Goal: Task Accomplishment & Management: Complete application form

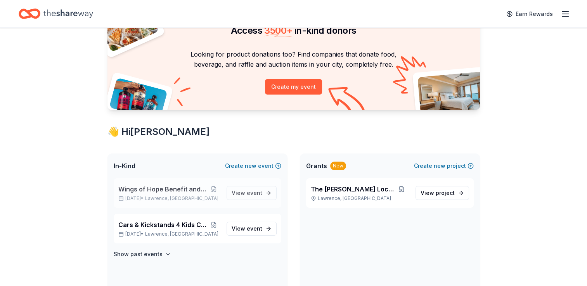
scroll to position [78, 0]
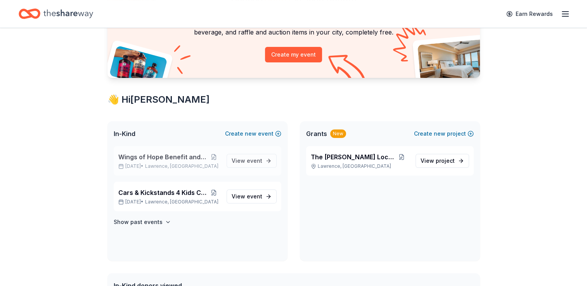
click at [187, 164] on span "Lawrence, [GEOGRAPHIC_DATA]" at bounding box center [181, 166] width 73 height 6
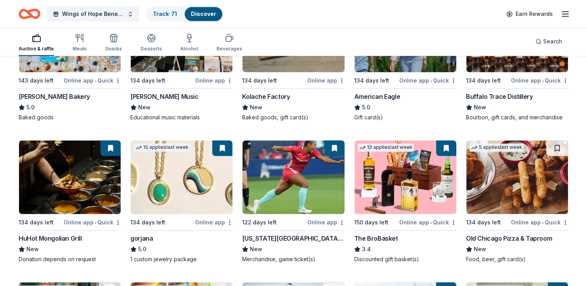
scroll to position [1030, 0]
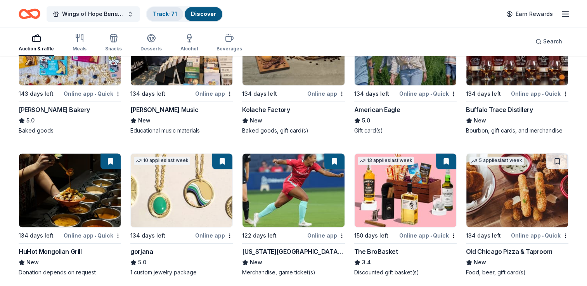
click at [171, 16] on link "Track · 71" at bounding box center [165, 13] width 24 height 7
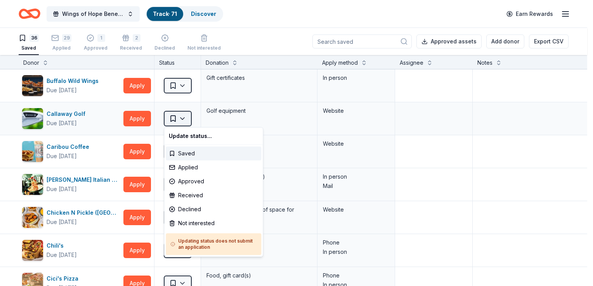
click at [183, 114] on html "Wings of Hope Benefit and Auction Track · 71 Discover Earn Rewards 36 Saved 29 …" at bounding box center [296, 143] width 593 height 286
click at [200, 163] on div "Applied" at bounding box center [213, 168] width 95 height 14
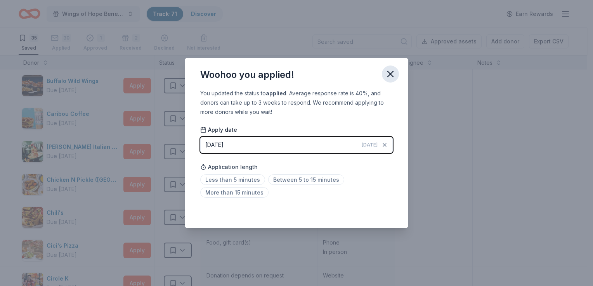
click at [391, 74] on icon "button" at bounding box center [390, 74] width 11 height 11
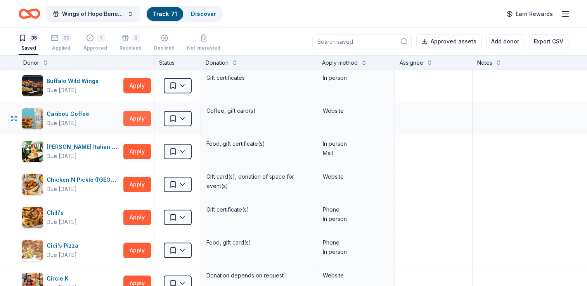
click at [142, 117] on button "Apply" at bounding box center [137, 119] width 28 height 16
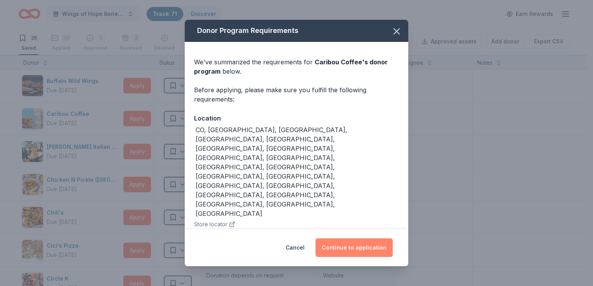
click at [376, 246] on button "Continue to application" at bounding box center [353, 248] width 77 height 19
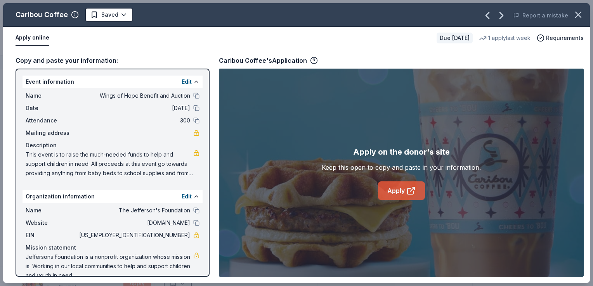
click at [397, 186] on link "Apply" at bounding box center [401, 191] width 47 height 19
click at [125, 15] on html "Wings of Hope Benefit and Auction Track · 71 Discover Earn Rewards 35 Saved 30 …" at bounding box center [296, 143] width 593 height 286
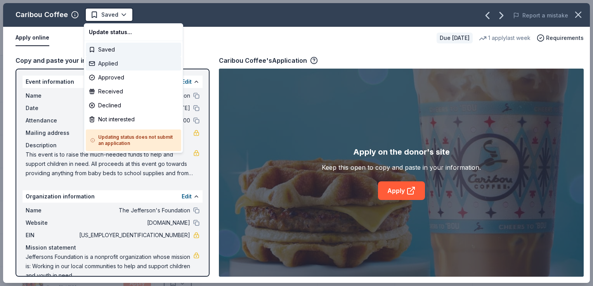
click at [111, 63] on div "Applied" at bounding box center [133, 64] width 95 height 14
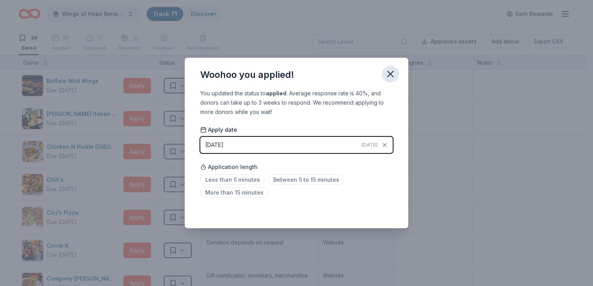
click at [391, 75] on icon "button" at bounding box center [390, 73] width 5 height 5
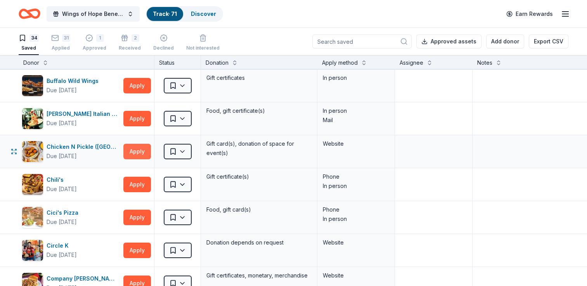
click at [140, 151] on button "Apply" at bounding box center [137, 152] width 28 height 16
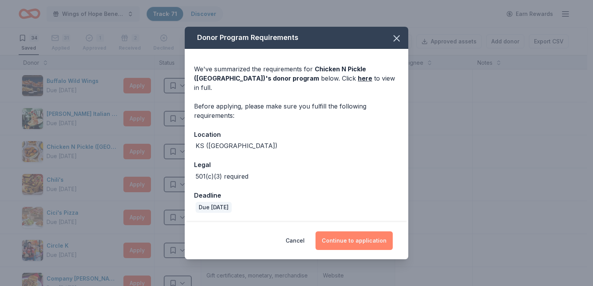
click at [346, 232] on button "Continue to application" at bounding box center [353, 241] width 77 height 19
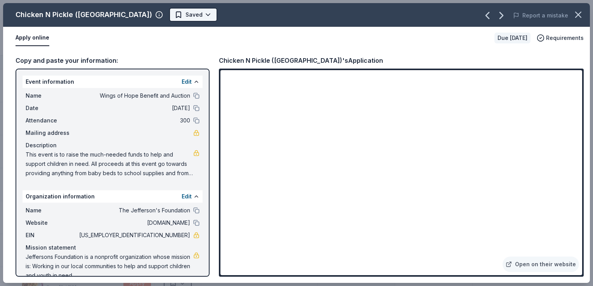
click at [181, 16] on html "Wings of Hope Benefit and Auction Track · 71 Discover Earn Rewards 34 Saved 31 …" at bounding box center [296, 143] width 593 height 286
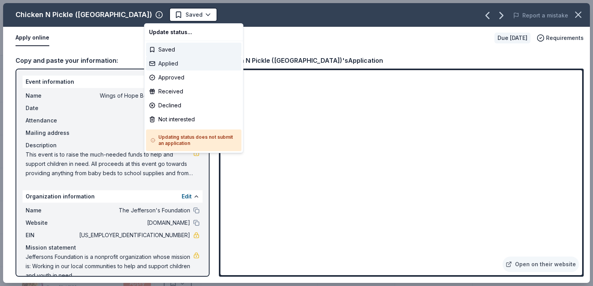
click at [169, 65] on div "Applied" at bounding box center [193, 64] width 95 height 14
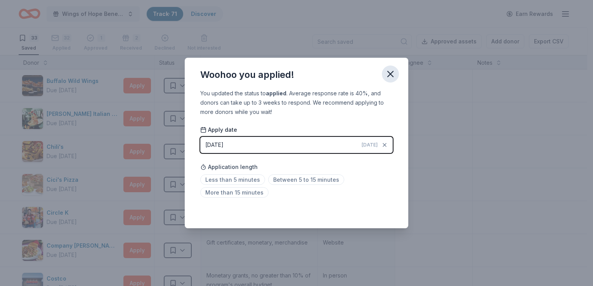
click at [390, 75] on icon "button" at bounding box center [390, 73] width 5 height 5
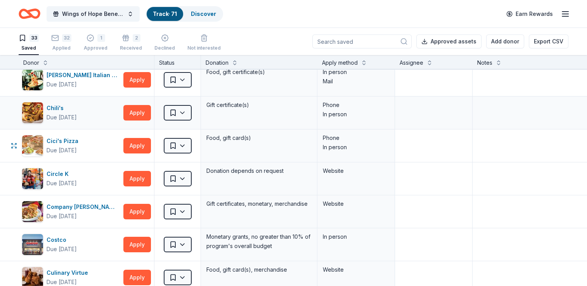
scroll to position [78, 0]
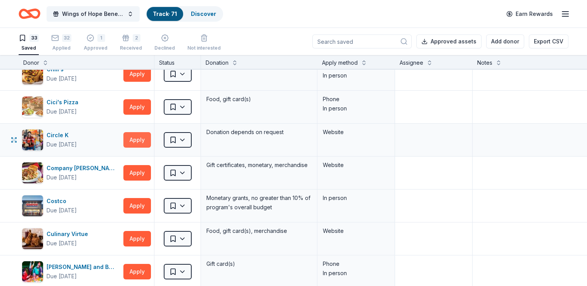
click at [133, 137] on button "Apply" at bounding box center [137, 140] width 28 height 16
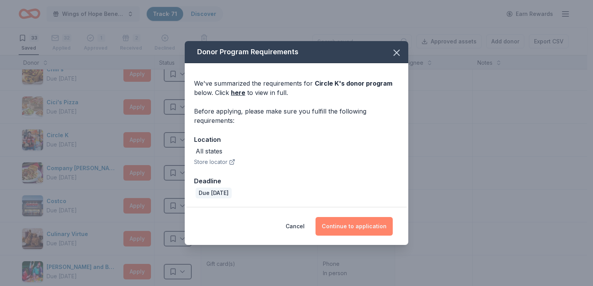
click at [336, 223] on button "Continue to application" at bounding box center [353, 226] width 77 height 19
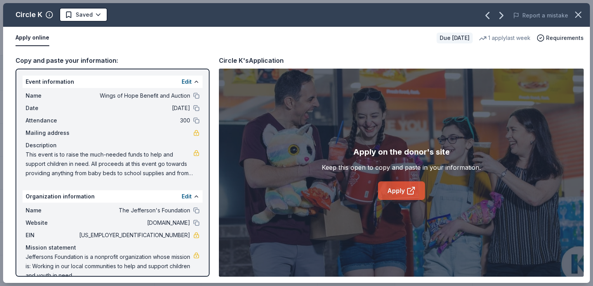
click at [397, 189] on link "Apply" at bounding box center [401, 191] width 47 height 19
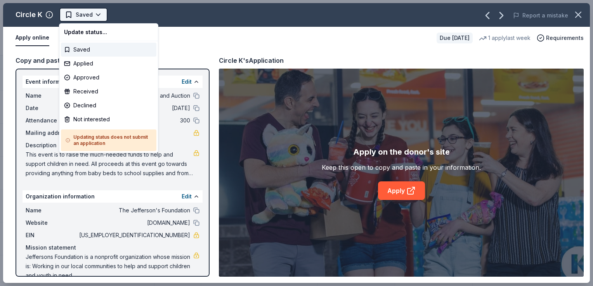
click at [101, 12] on html "Wings of Hope Benefit and Auction Track · 71 Discover Earn Rewards 33 Saved 32 …" at bounding box center [296, 143] width 593 height 286
click at [97, 62] on div "Applied" at bounding box center [108, 64] width 95 height 14
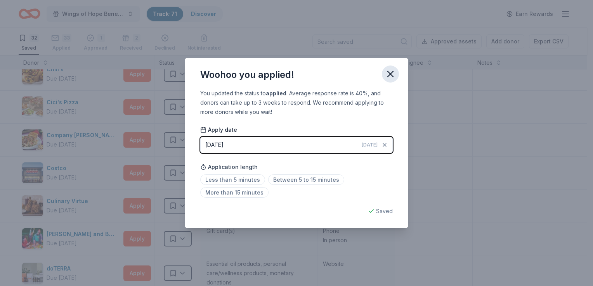
click at [388, 74] on icon "button" at bounding box center [390, 74] width 11 height 11
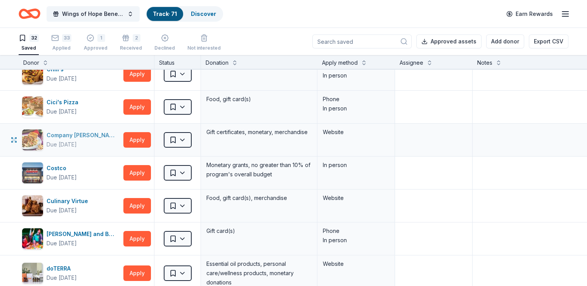
click at [79, 138] on div "Company [PERSON_NAME]" at bounding box center [84, 135] width 74 height 9
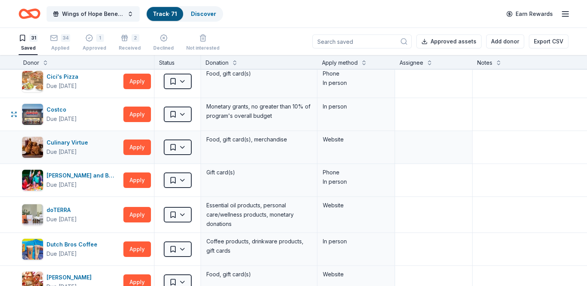
scroll to position [116, 0]
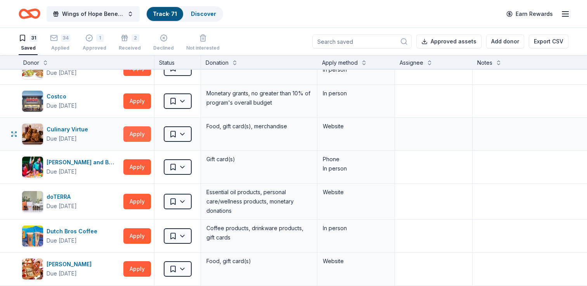
click at [141, 132] on button "Apply" at bounding box center [137, 134] width 28 height 16
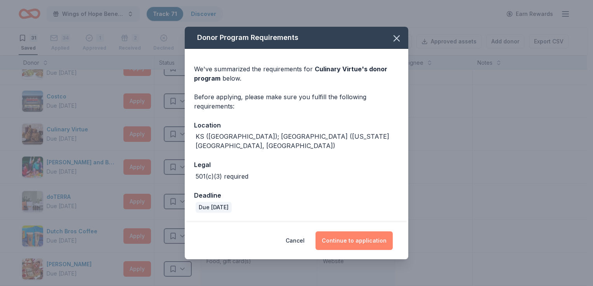
click at [371, 239] on button "Continue to application" at bounding box center [353, 241] width 77 height 19
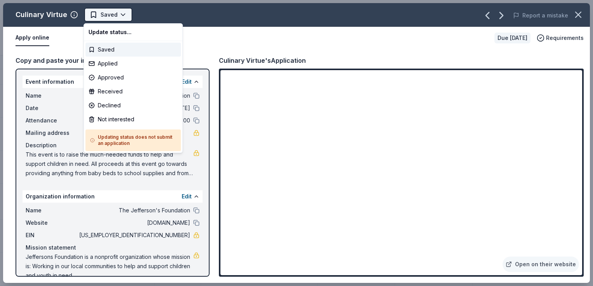
click at [121, 11] on html "Wings of Hope Benefit and Auction Track · 71 Discover Earn Rewards 31 Saved 34 …" at bounding box center [296, 143] width 593 height 286
click at [104, 64] on div "Applied" at bounding box center [132, 64] width 95 height 14
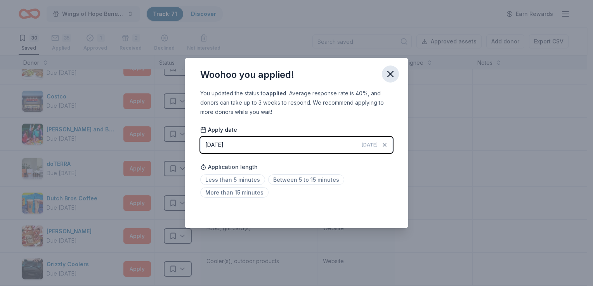
click at [390, 75] on icon "button" at bounding box center [390, 73] width 5 height 5
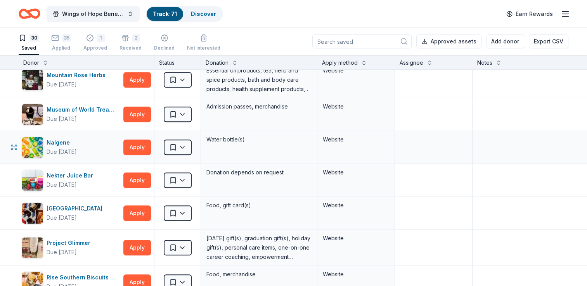
scroll to position [698, 0]
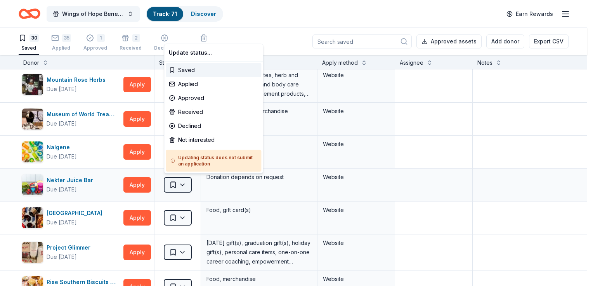
click at [180, 182] on html "Wings of Hope Benefit and Auction Track · 71 Discover Earn Rewards 30 Saved 35 …" at bounding box center [296, 143] width 593 height 286
click at [135, 188] on html "Wings of Hope Benefit and Auction Track · 71 Discover Earn Rewards 30 Saved 35 …" at bounding box center [296, 143] width 593 height 286
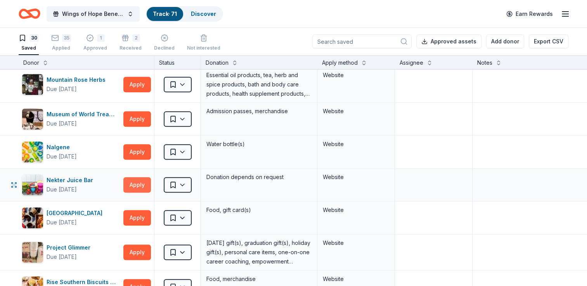
click at [135, 181] on button "Apply" at bounding box center [137, 185] width 28 height 16
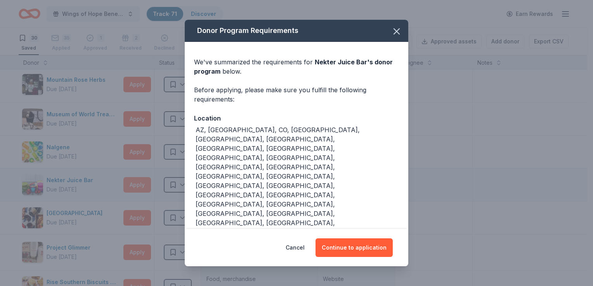
click at [135, 181] on div "Donor Program Requirements We've summarized the requirements for Nekter Juice B…" at bounding box center [296, 143] width 593 height 286
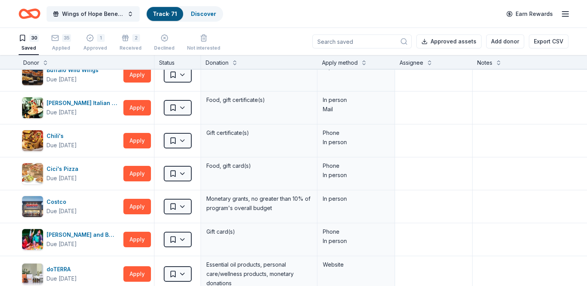
scroll to position [0, 0]
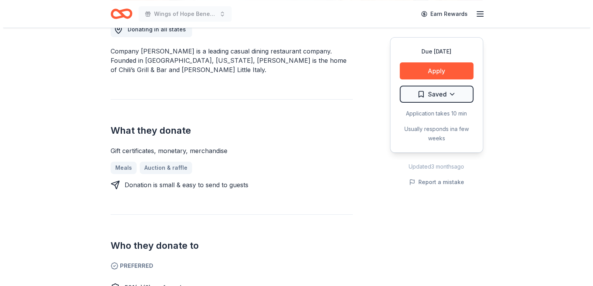
scroll to position [194, 0]
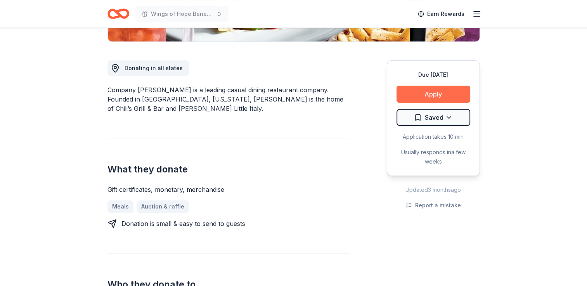
click at [436, 88] on button "Apply" at bounding box center [434, 94] width 74 height 17
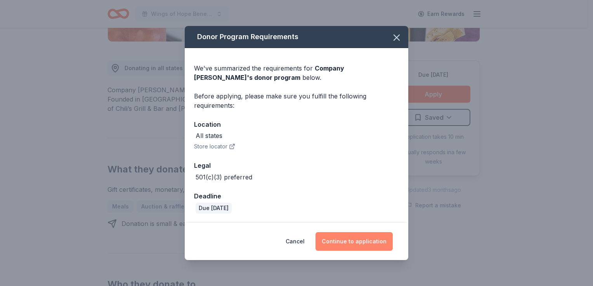
click at [352, 236] on button "Continue to application" at bounding box center [353, 241] width 77 height 19
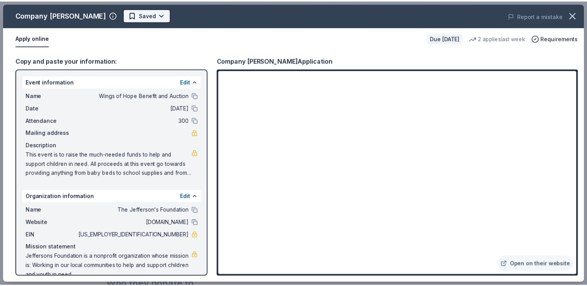
scroll to position [0, 0]
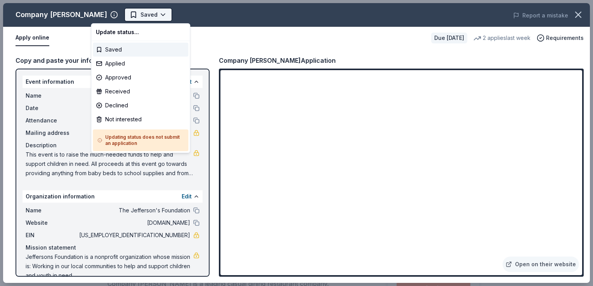
click at [126, 12] on html "Wings of Hope Benefit and Auction Saved Apply Due in 134 days Share Company Bri…" at bounding box center [296, 143] width 593 height 286
click at [121, 62] on div "Applied" at bounding box center [140, 64] width 95 height 14
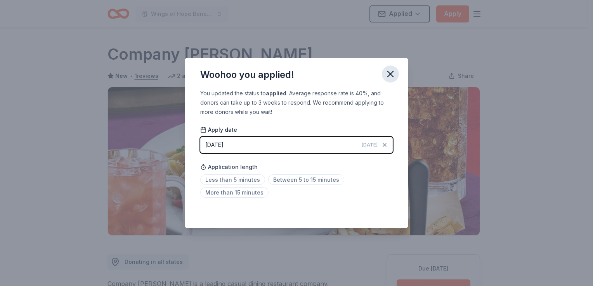
click at [395, 72] on icon "button" at bounding box center [390, 74] width 11 height 11
